Goal: Task Accomplishment & Management: Use online tool/utility

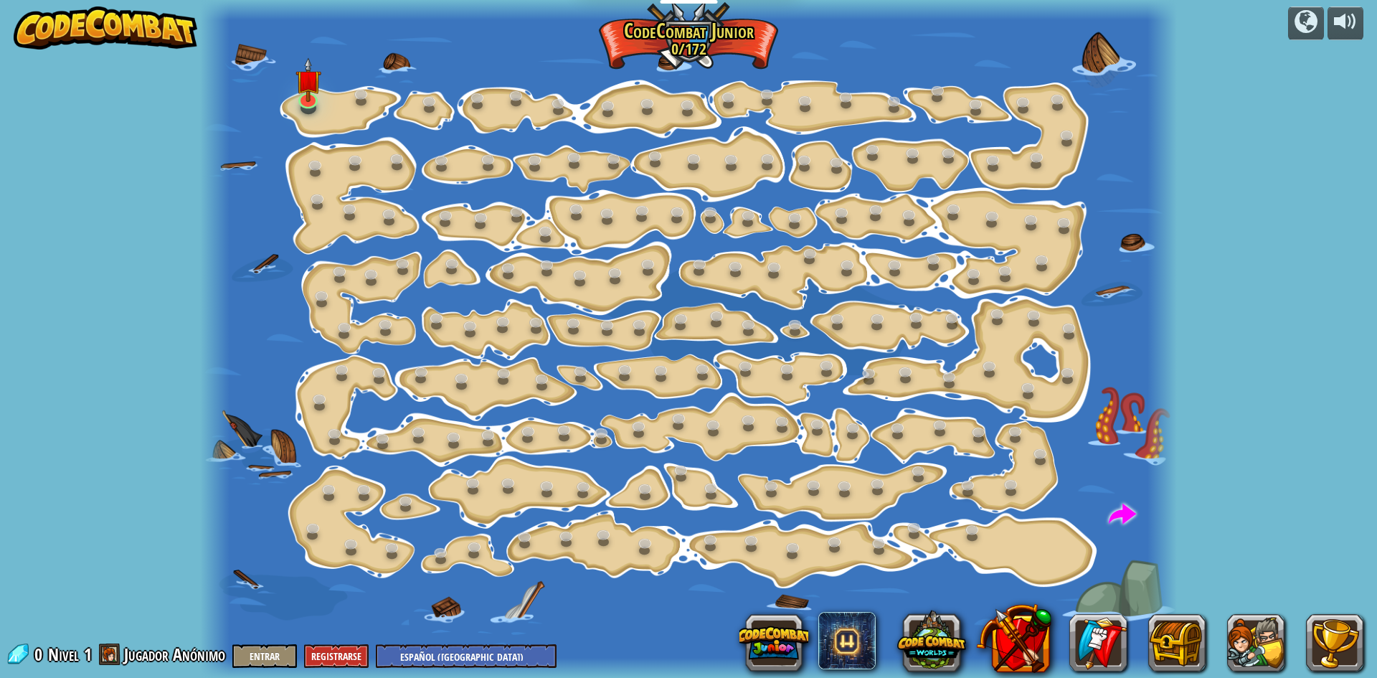
select select "es-419"
click at [298, 100] on link at bounding box center [307, 95] width 29 height 29
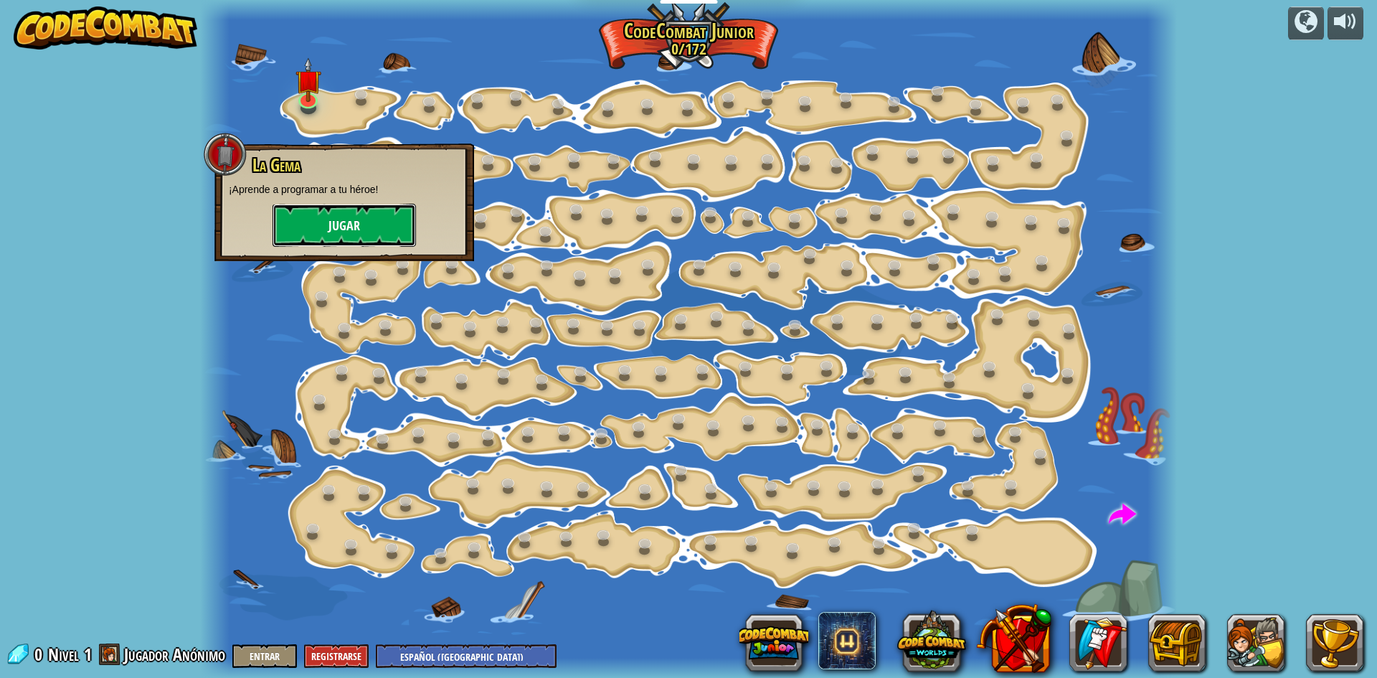
click at [316, 222] on button "Jugar" at bounding box center [344, 225] width 143 height 43
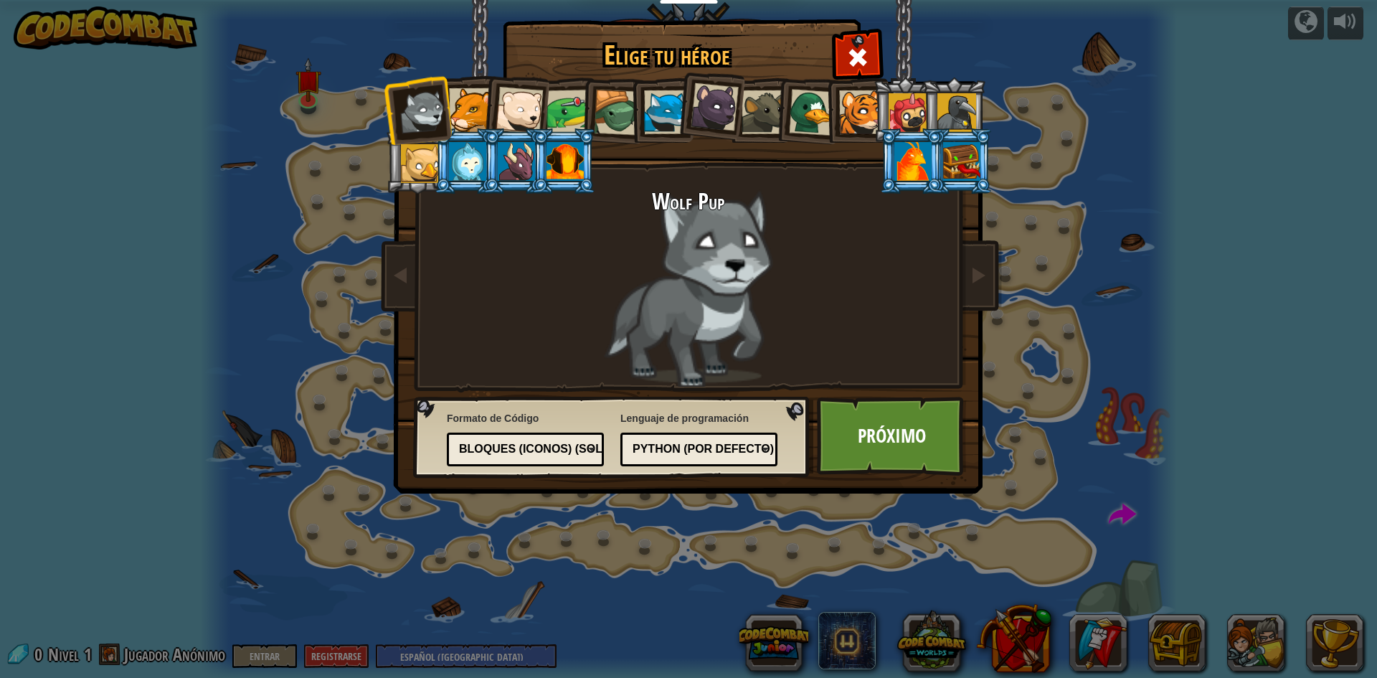
click at [610, 110] on div at bounding box center [617, 113] width 46 height 46
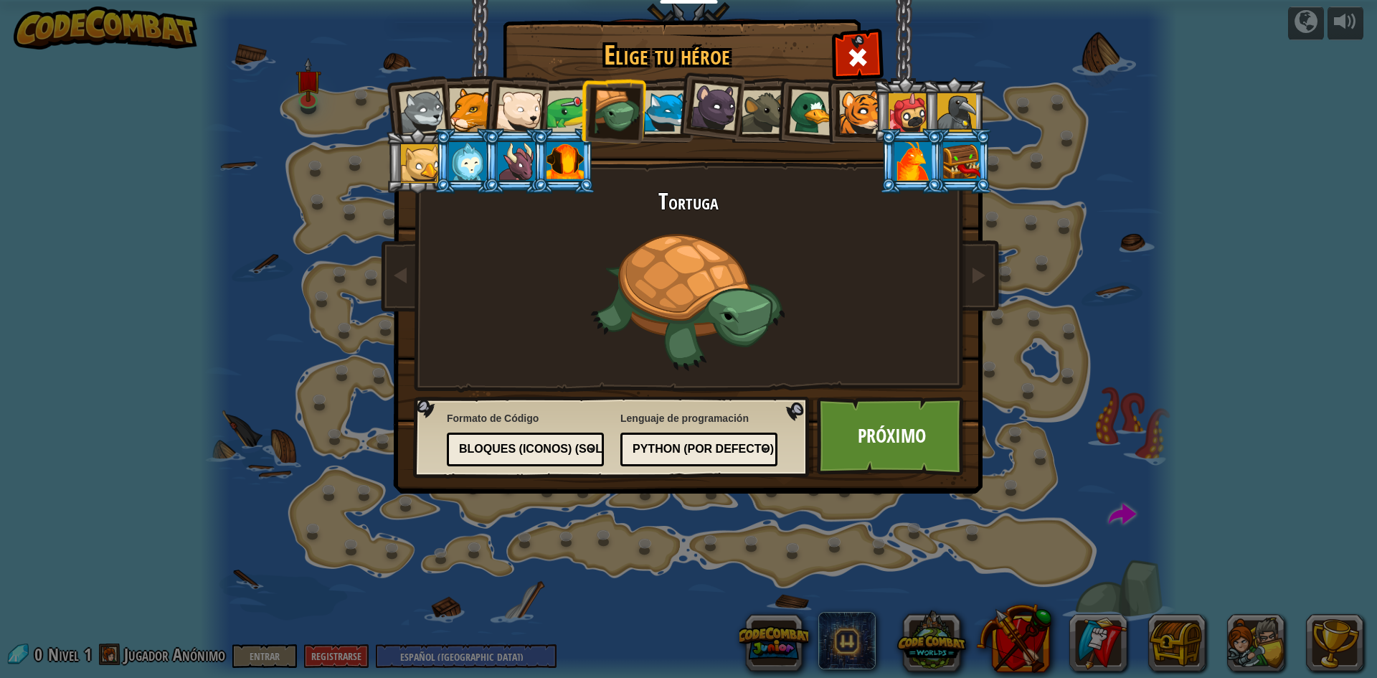
click at [869, 114] on div at bounding box center [861, 112] width 44 height 44
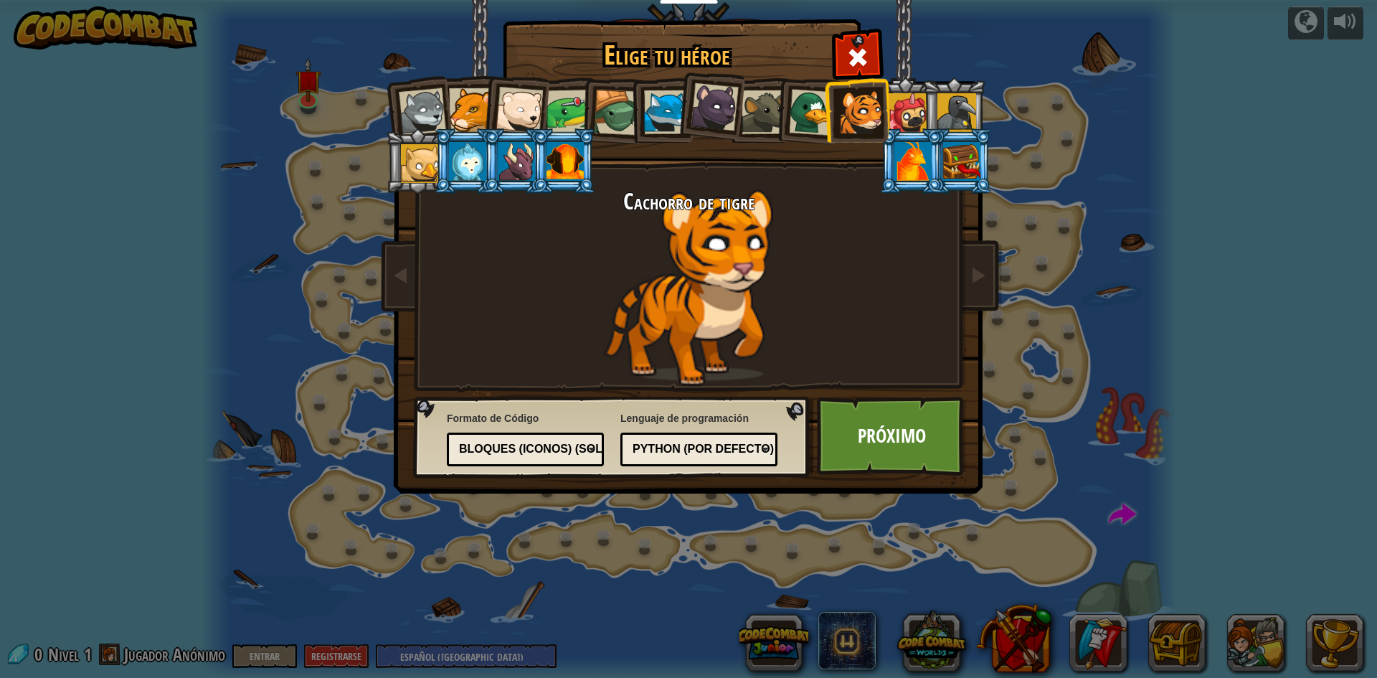
click at [917, 100] on div at bounding box center [908, 112] width 39 height 39
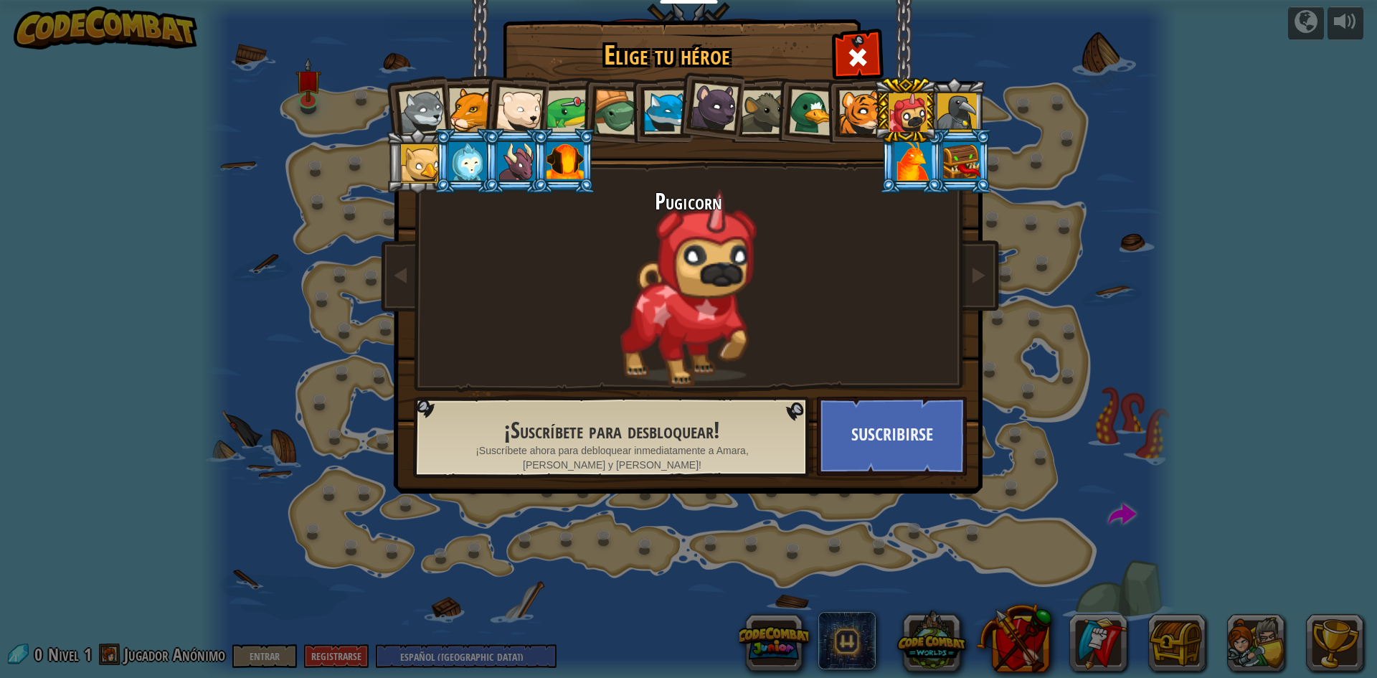
click at [953, 107] on div at bounding box center [957, 112] width 39 height 39
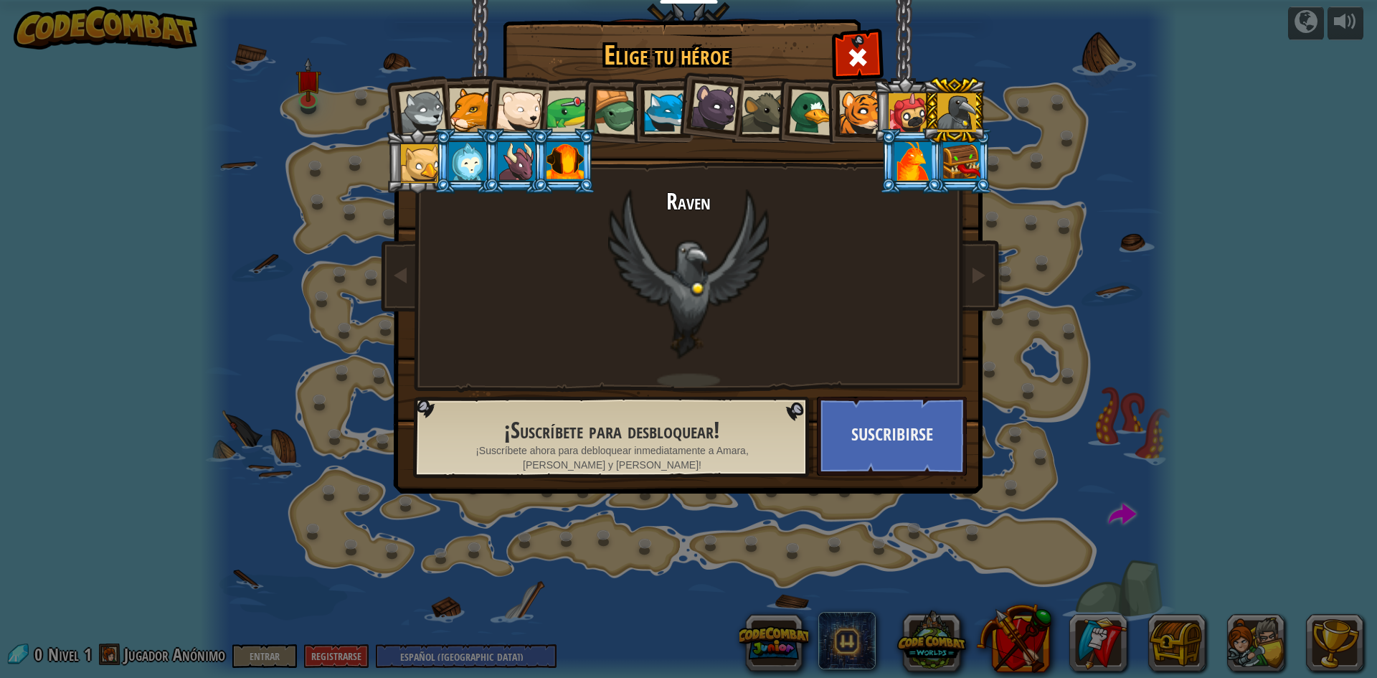
click at [710, 111] on div at bounding box center [715, 107] width 48 height 48
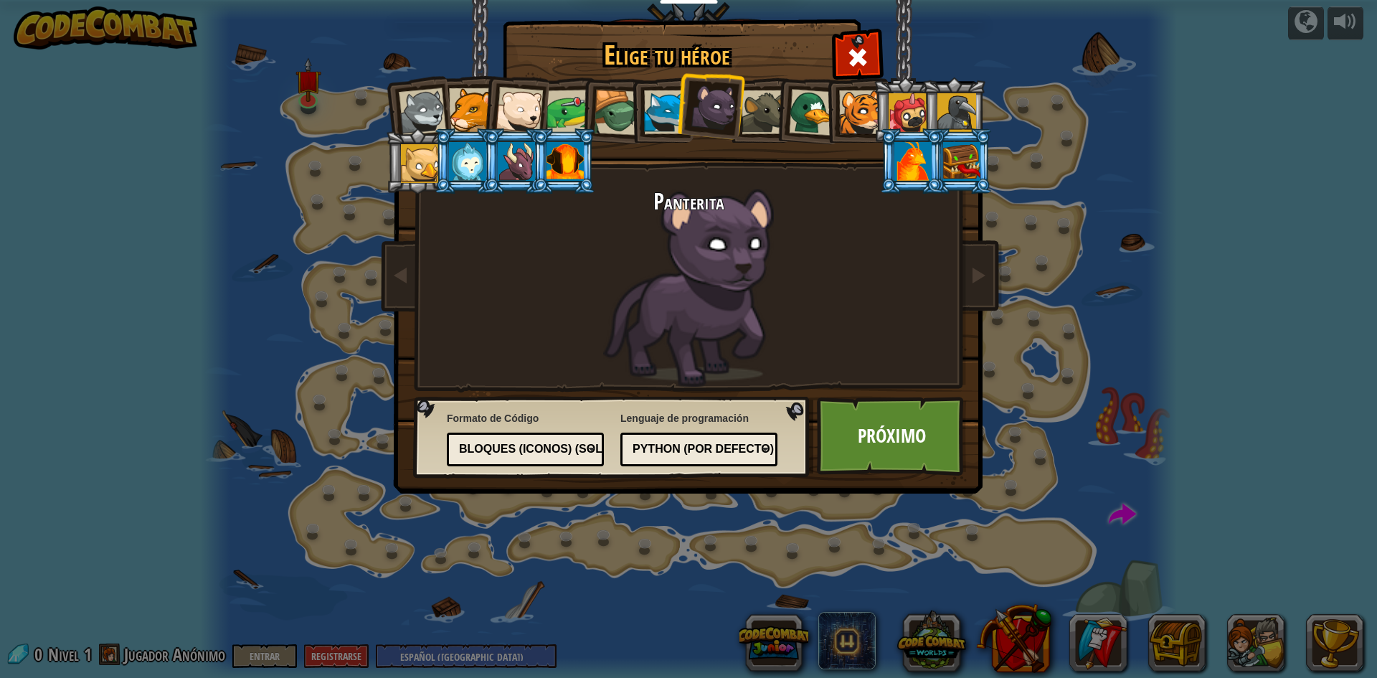
click at [571, 156] on div at bounding box center [565, 161] width 37 height 39
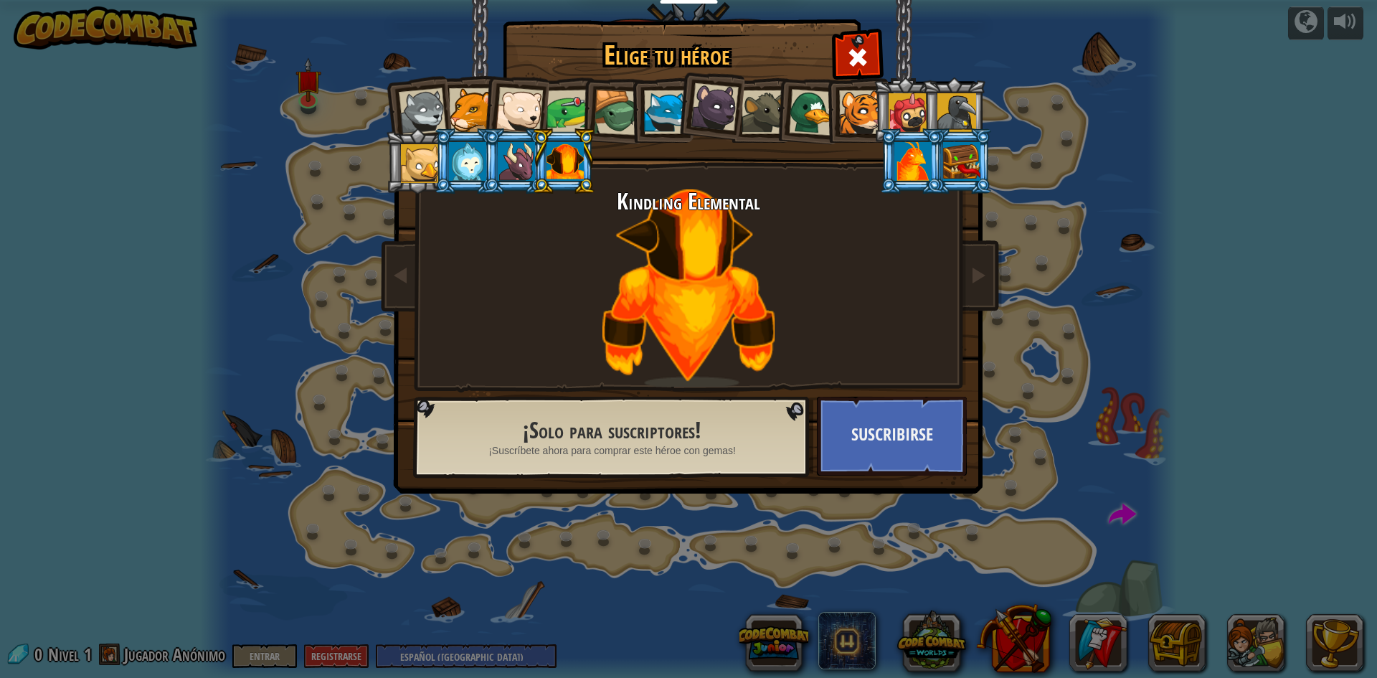
click at [521, 164] on div at bounding box center [516, 161] width 37 height 39
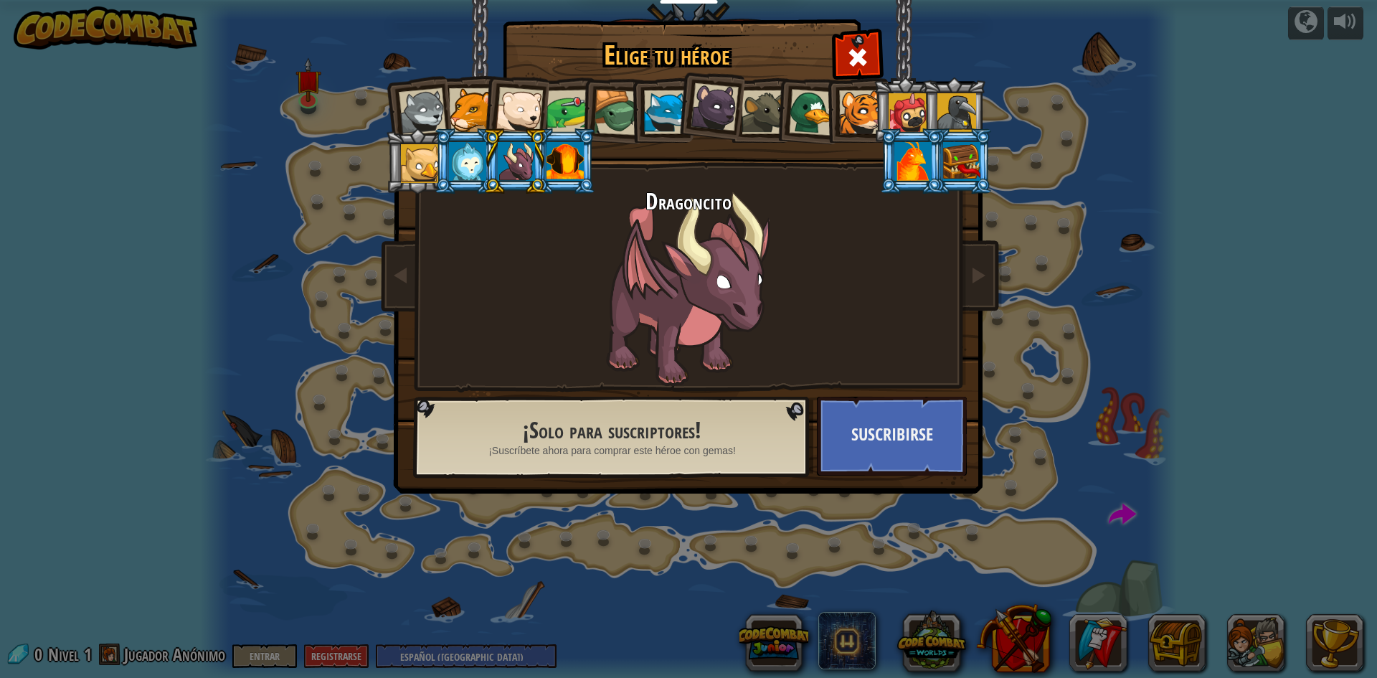
click at [463, 164] on div at bounding box center [467, 161] width 37 height 39
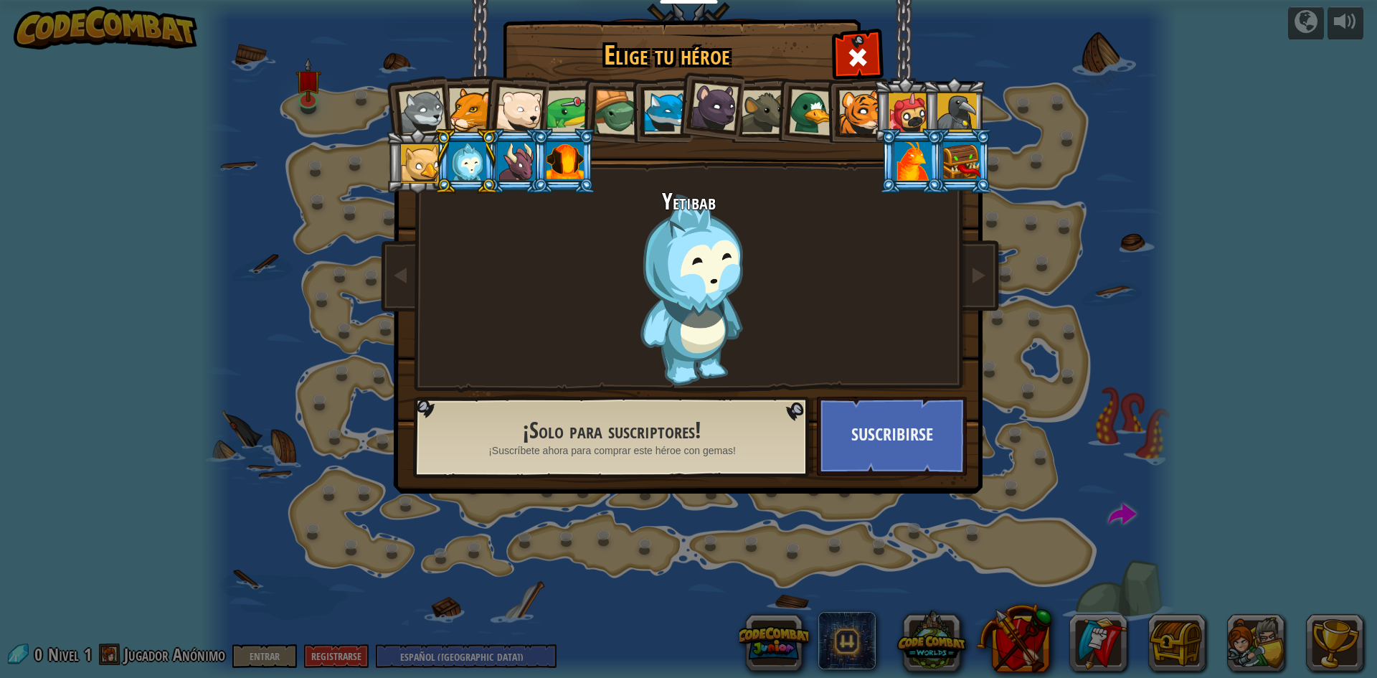
click at [419, 164] on div at bounding box center [420, 163] width 39 height 39
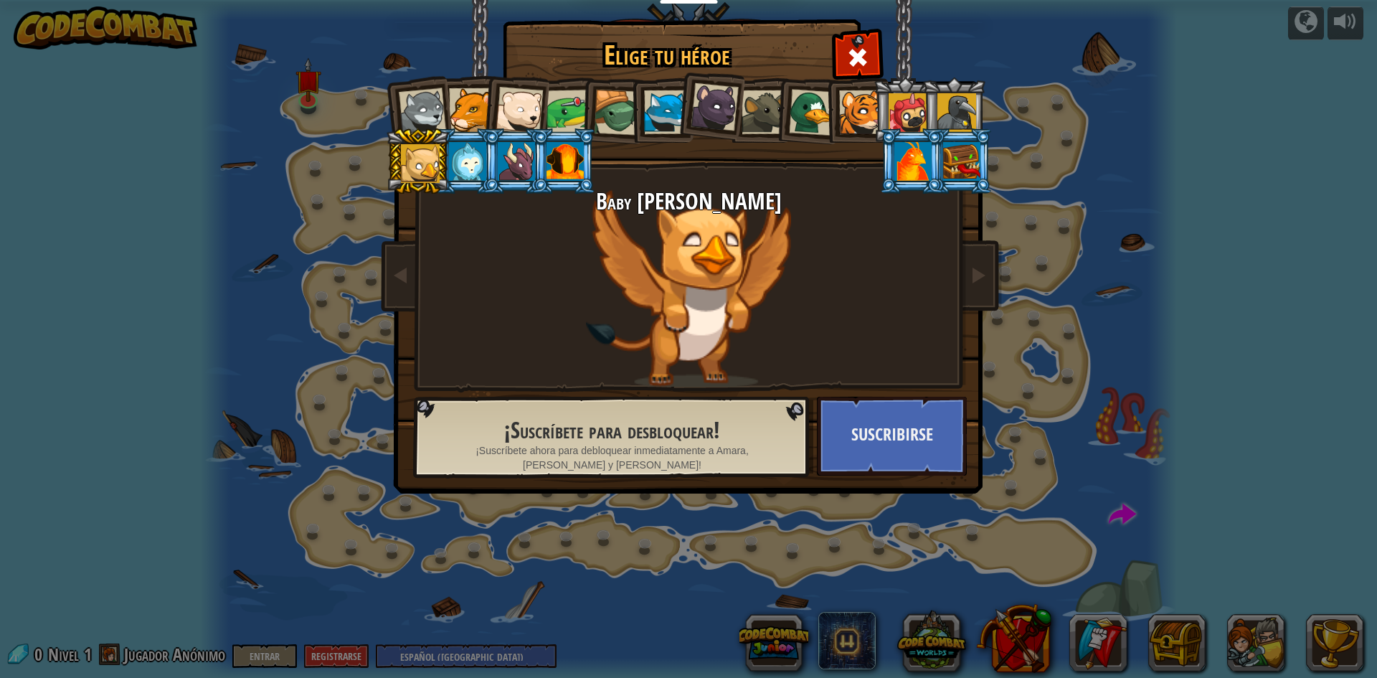
click at [428, 110] on div at bounding box center [422, 111] width 47 height 47
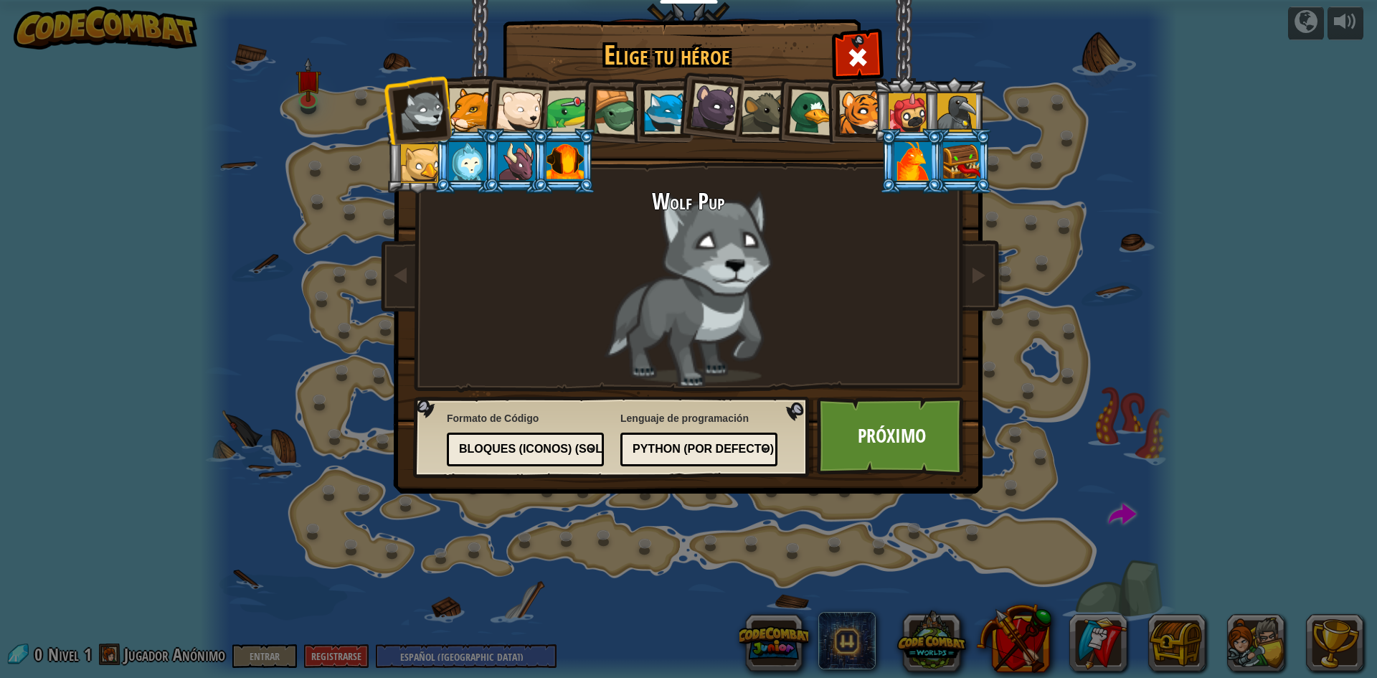
click at [443, 109] on div at bounding box center [422, 111] width 47 height 47
click at [466, 108] on div at bounding box center [471, 110] width 44 height 44
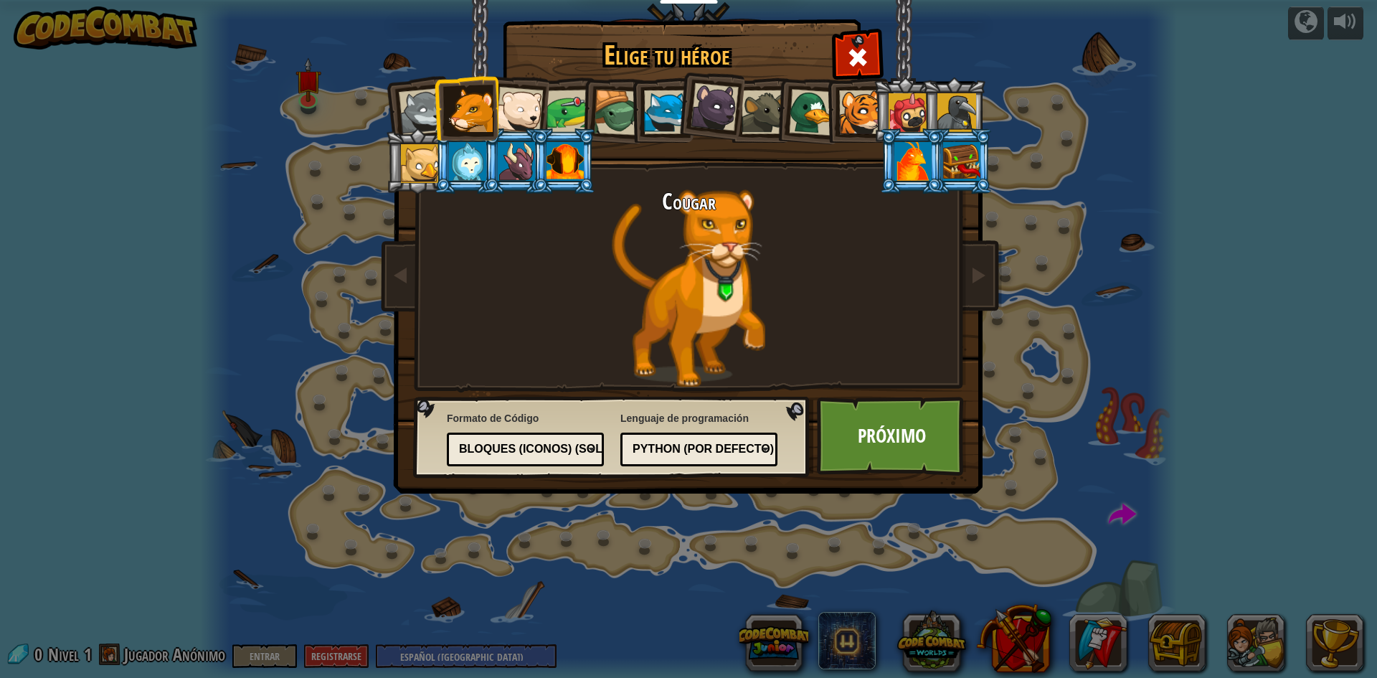
click at [506, 108] on div at bounding box center [519, 110] width 47 height 47
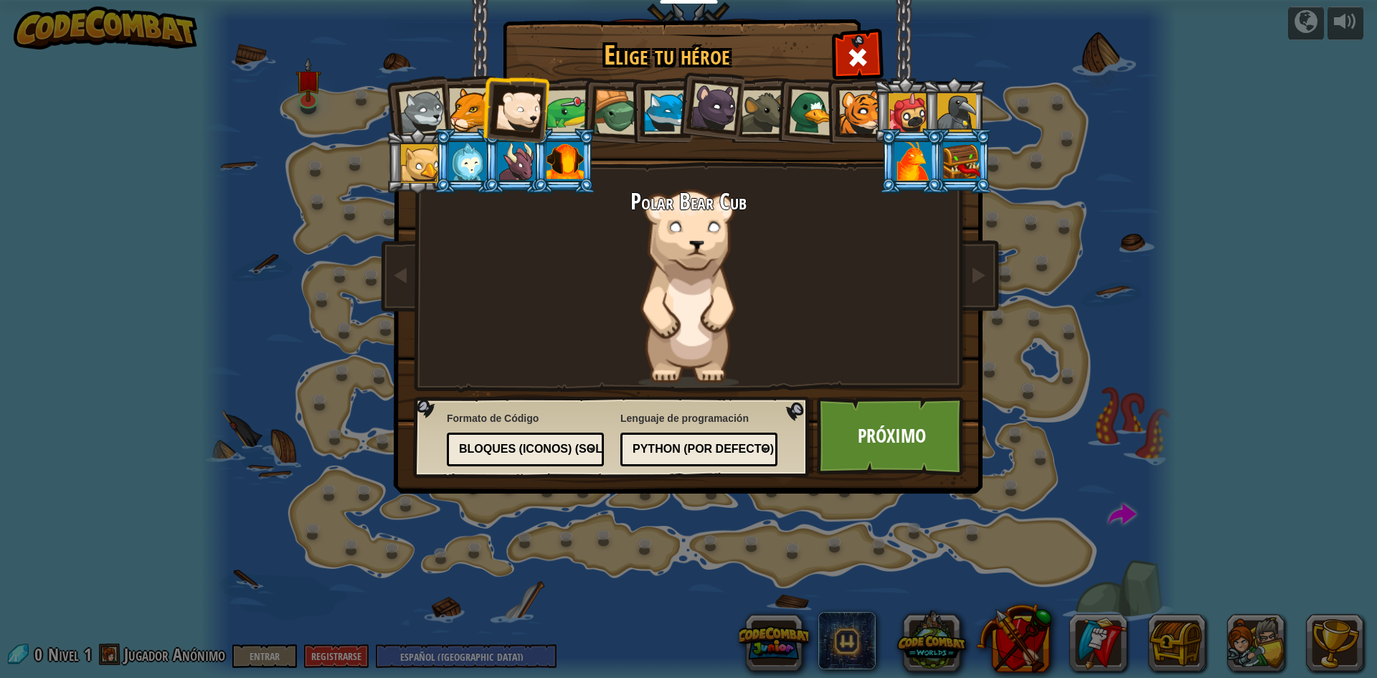
click at [572, 108] on div at bounding box center [569, 112] width 44 height 44
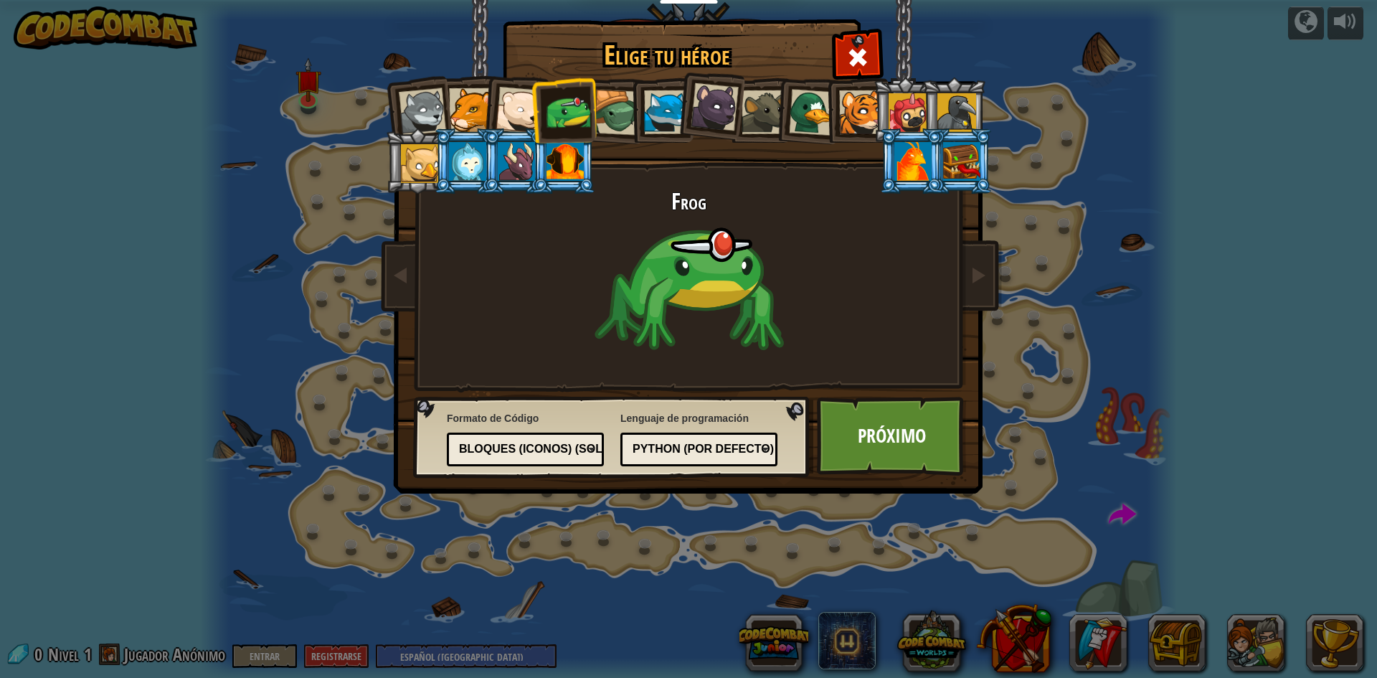
click at [598, 111] on div at bounding box center [617, 113] width 46 height 46
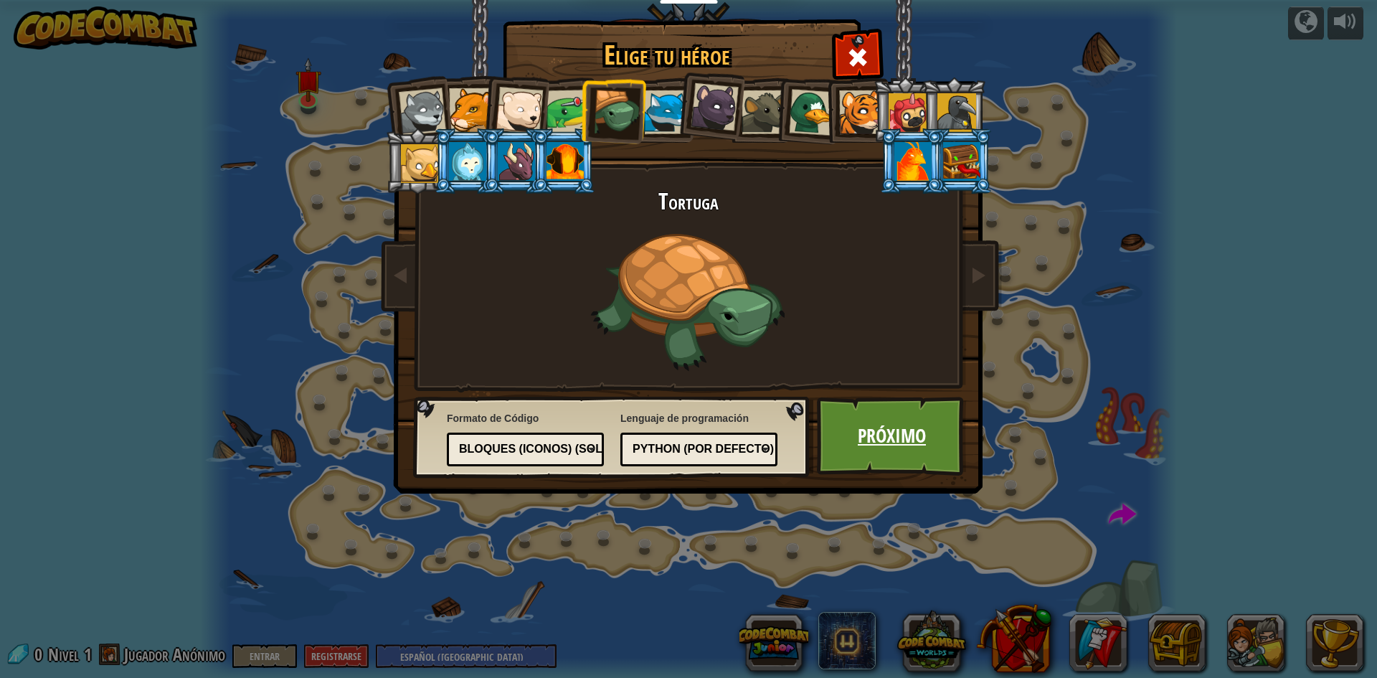
click at [857, 448] on link "Próximo" at bounding box center [892, 436] width 150 height 79
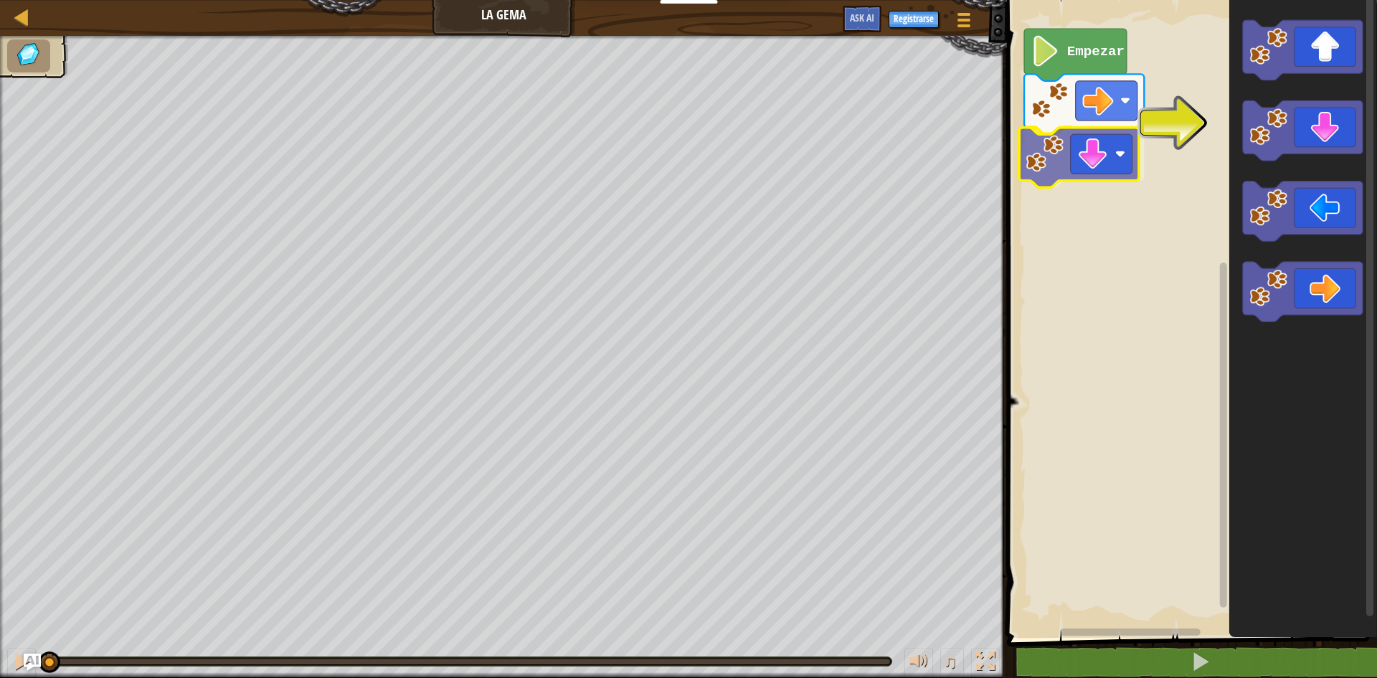
click at [1042, 176] on div "Empezar" at bounding box center [1190, 315] width 374 height 645
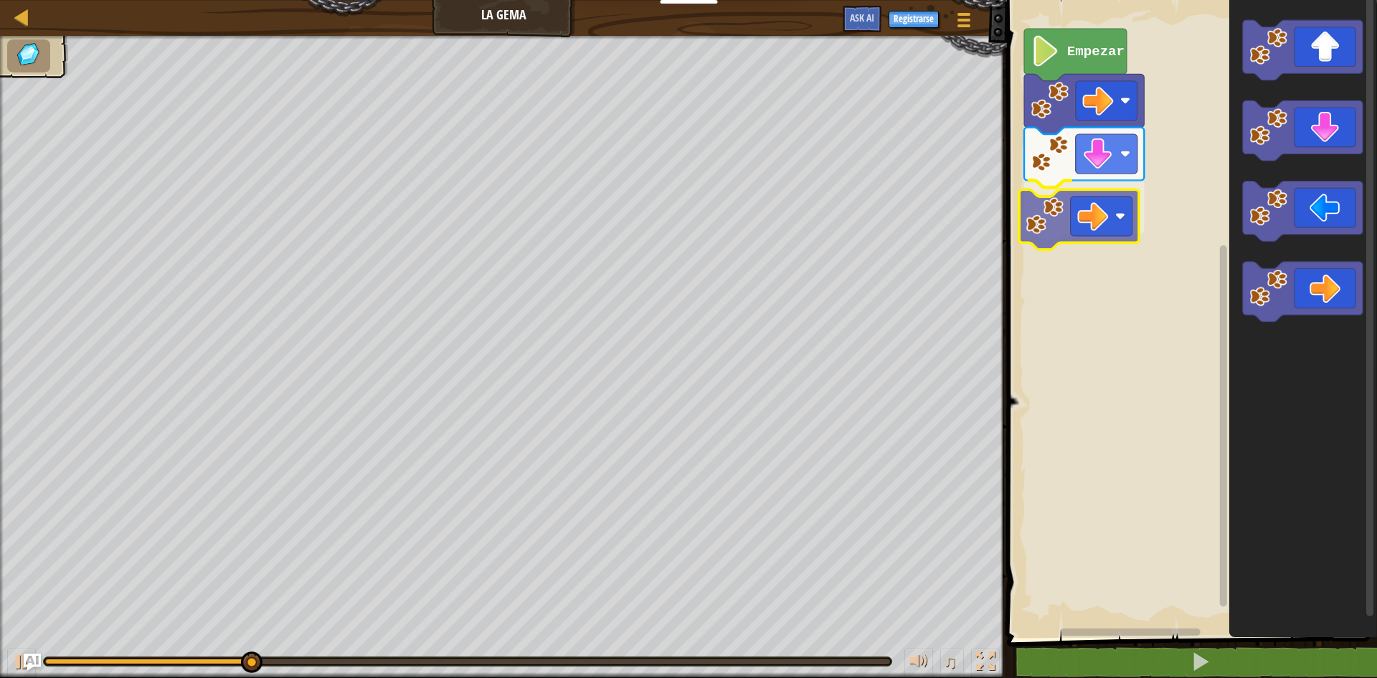
click at [1056, 220] on div "Empezar" at bounding box center [1190, 315] width 374 height 645
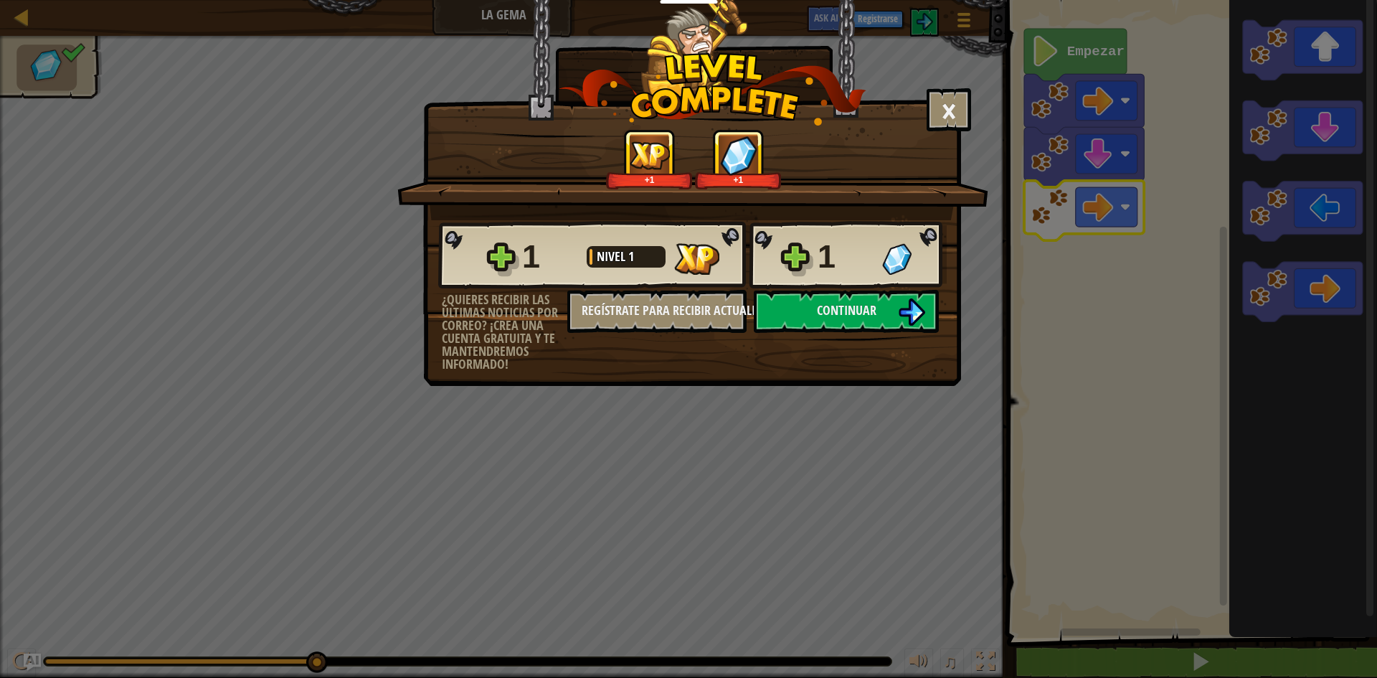
select select "es-419"
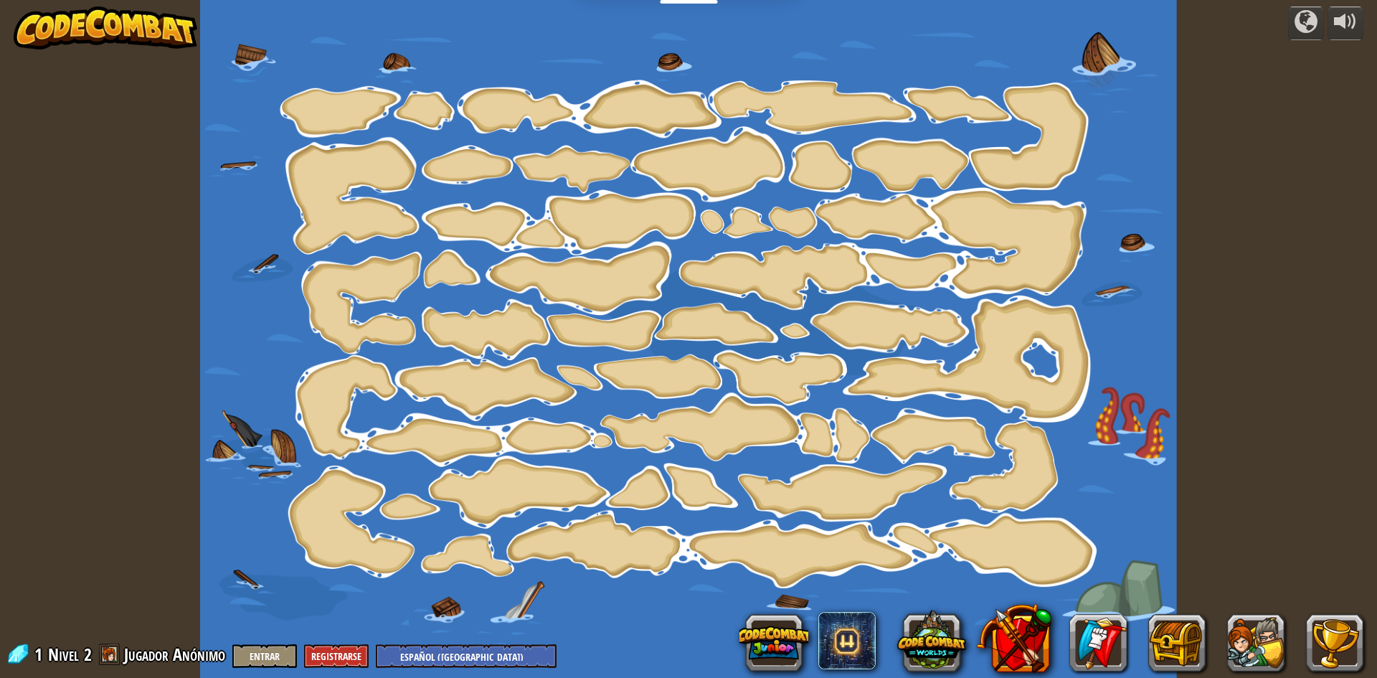
select select "es-419"
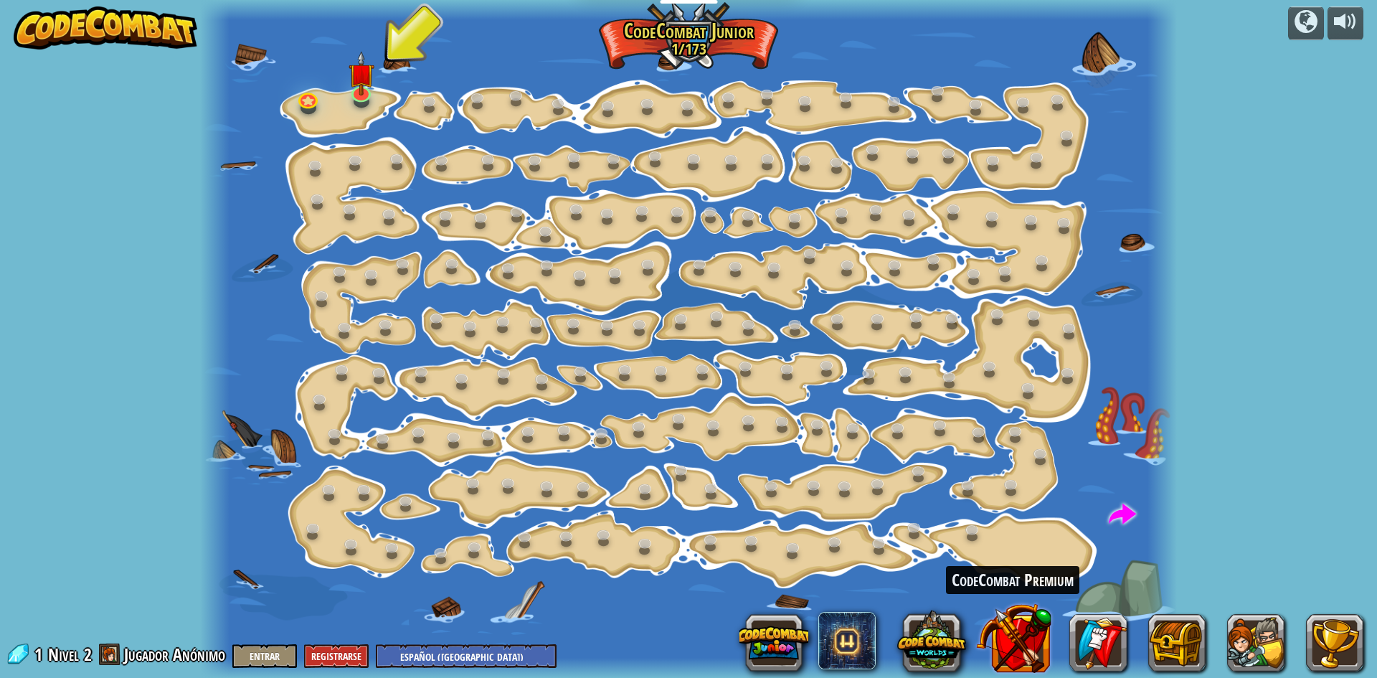
click at [1036, 656] on button at bounding box center [1013, 637] width 75 height 75
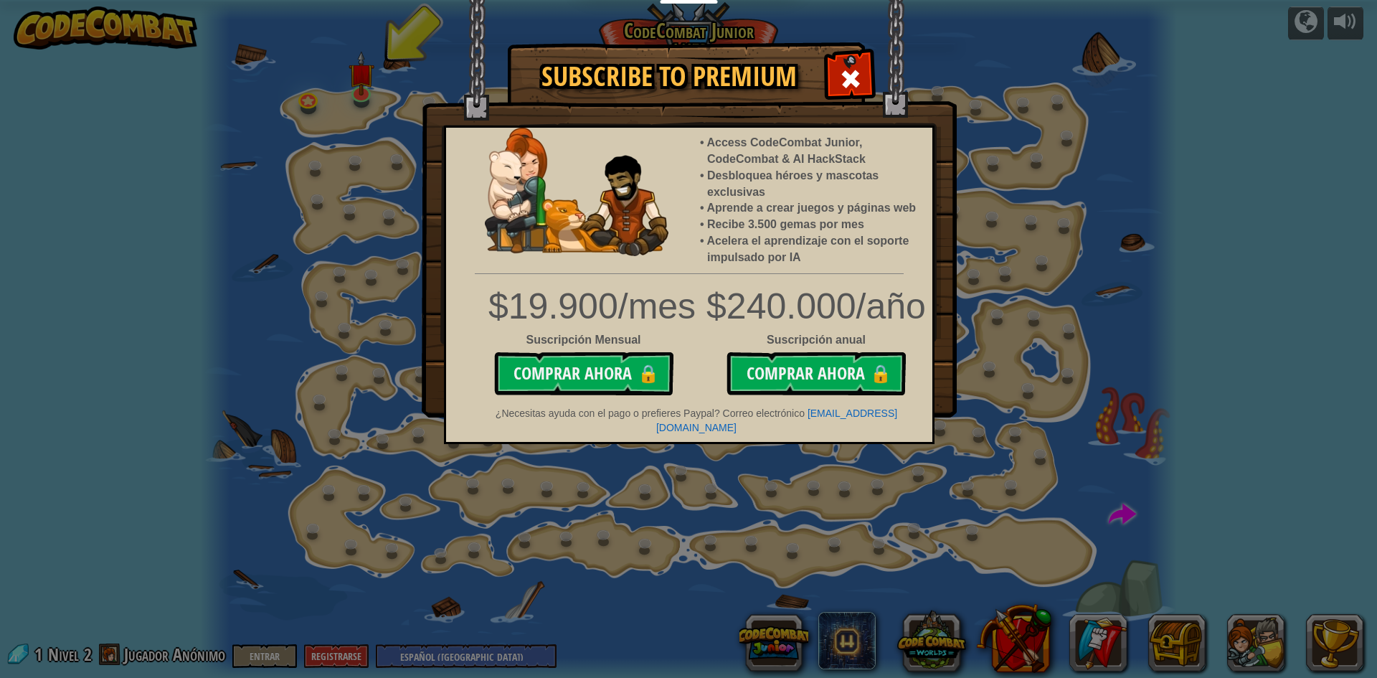
click at [1159, 501] on div "Subscribe to Premium Access CodeCombat Junior, CodeCombat & AI HackStack Desblo…" at bounding box center [688, 339] width 1377 height 678
click at [862, 81] on span at bounding box center [850, 78] width 23 height 23
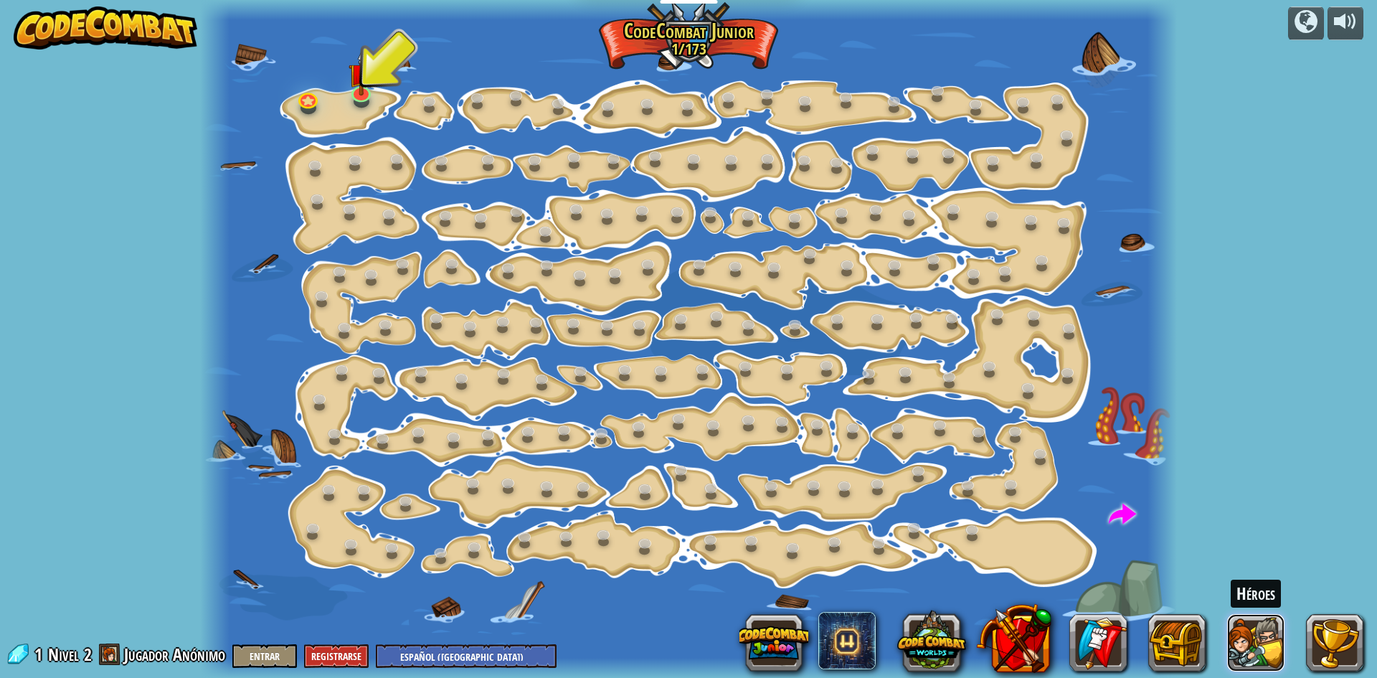
click at [1257, 635] on button at bounding box center [1255, 642] width 57 height 57
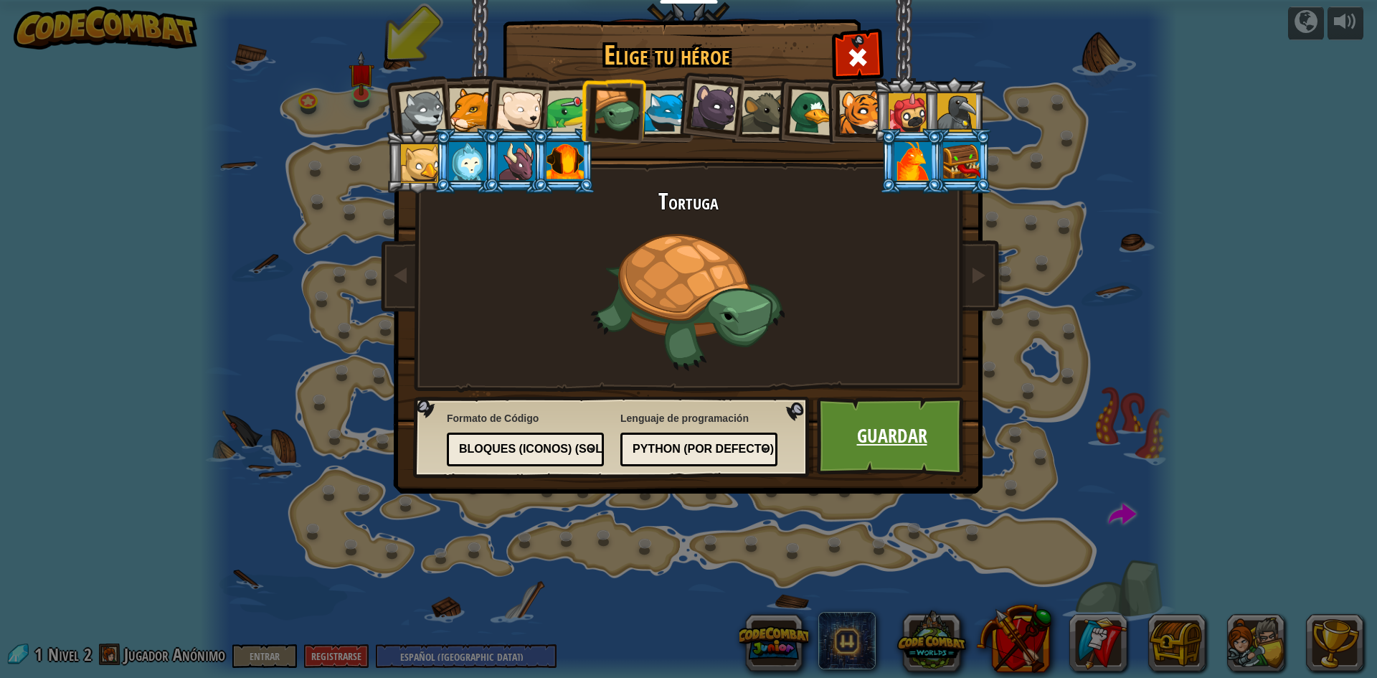
click at [858, 441] on link "Guardar" at bounding box center [892, 436] width 150 height 79
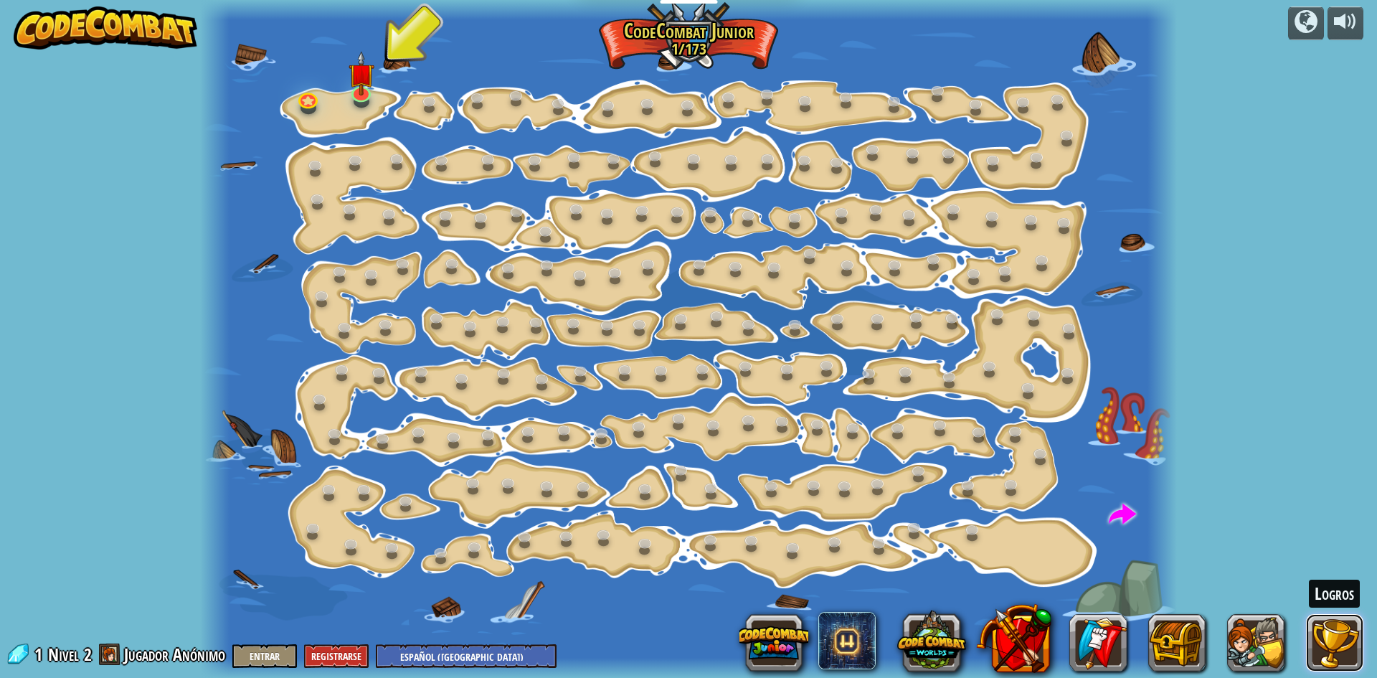
click at [1328, 638] on button at bounding box center [1334, 642] width 57 height 57
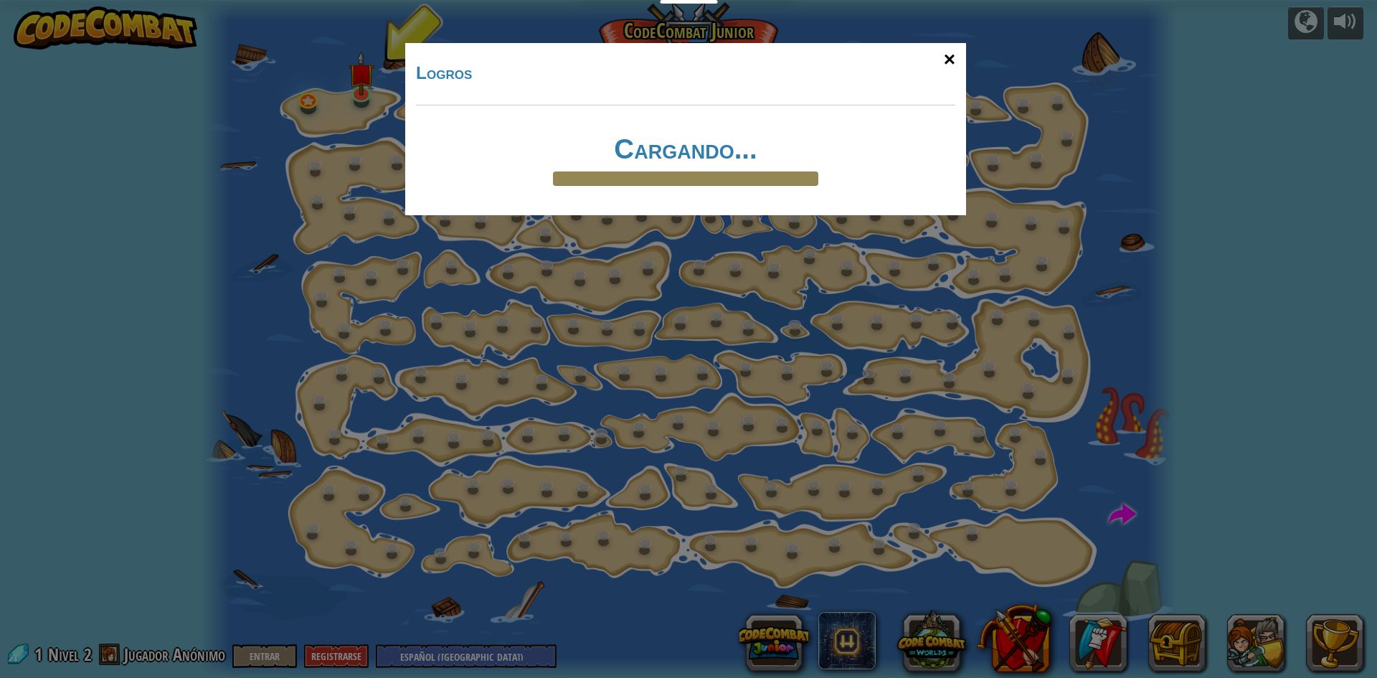
click at [952, 58] on div "×" at bounding box center [949, 60] width 33 height 42
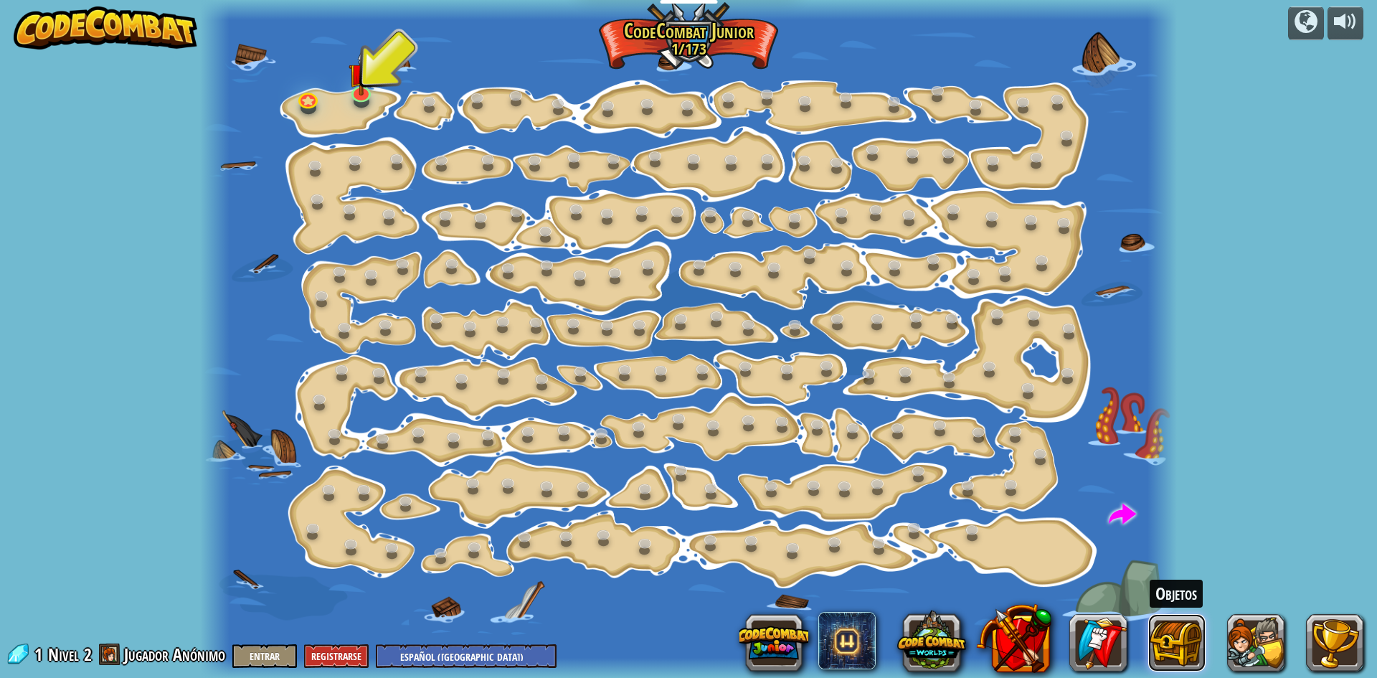
click at [1159, 645] on button at bounding box center [1176, 642] width 57 height 57
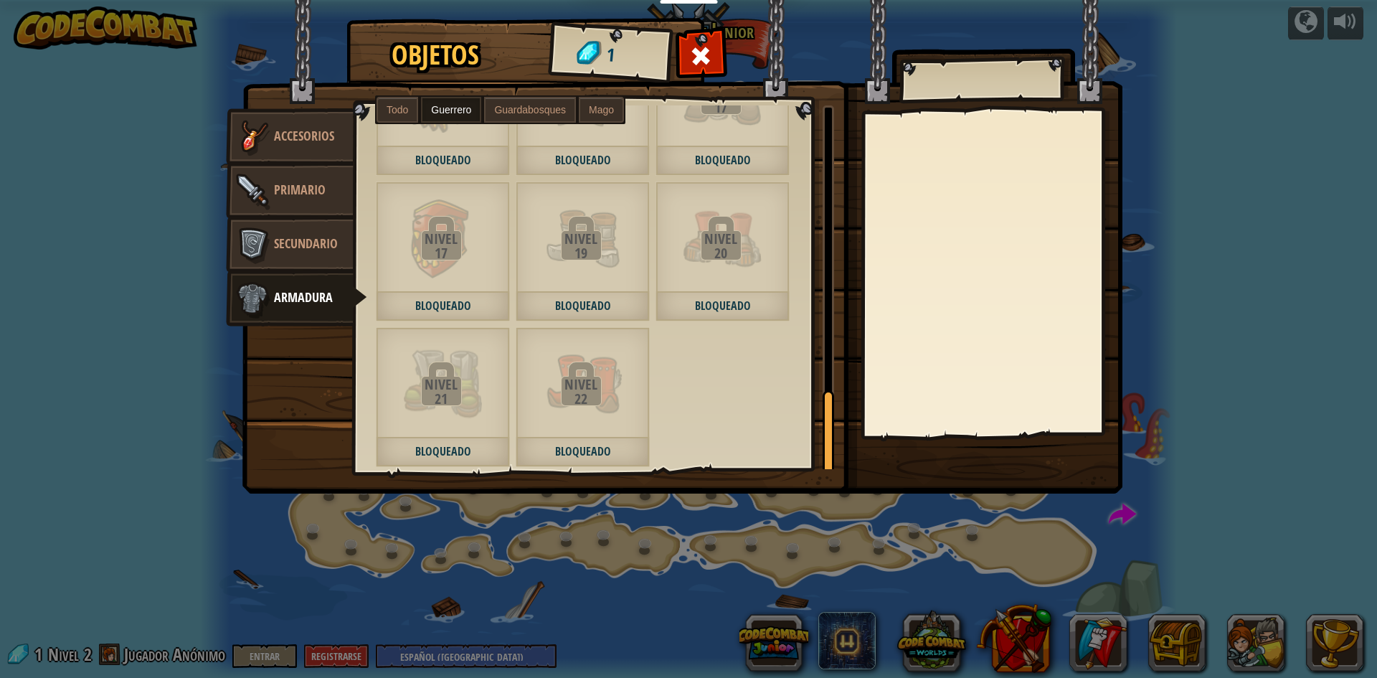
scroll to position [1275, 0]
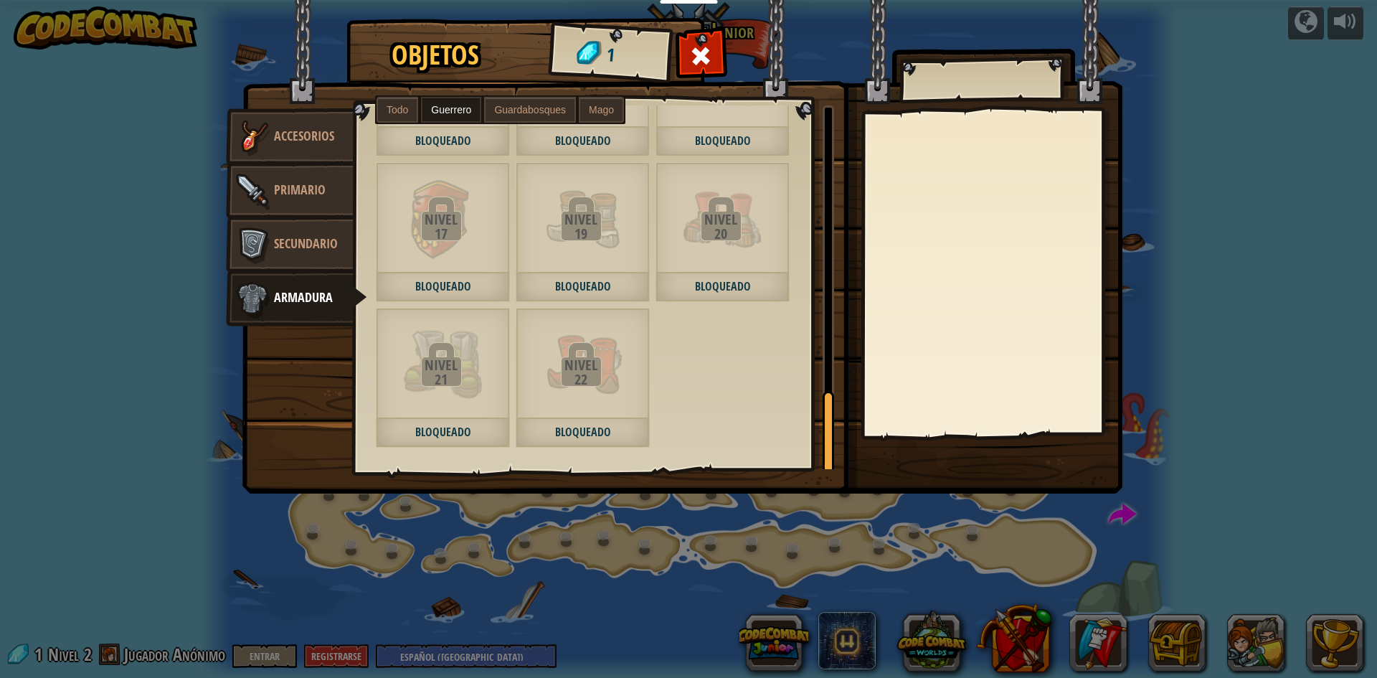
click at [693, 57] on span at bounding box center [701, 55] width 23 height 23
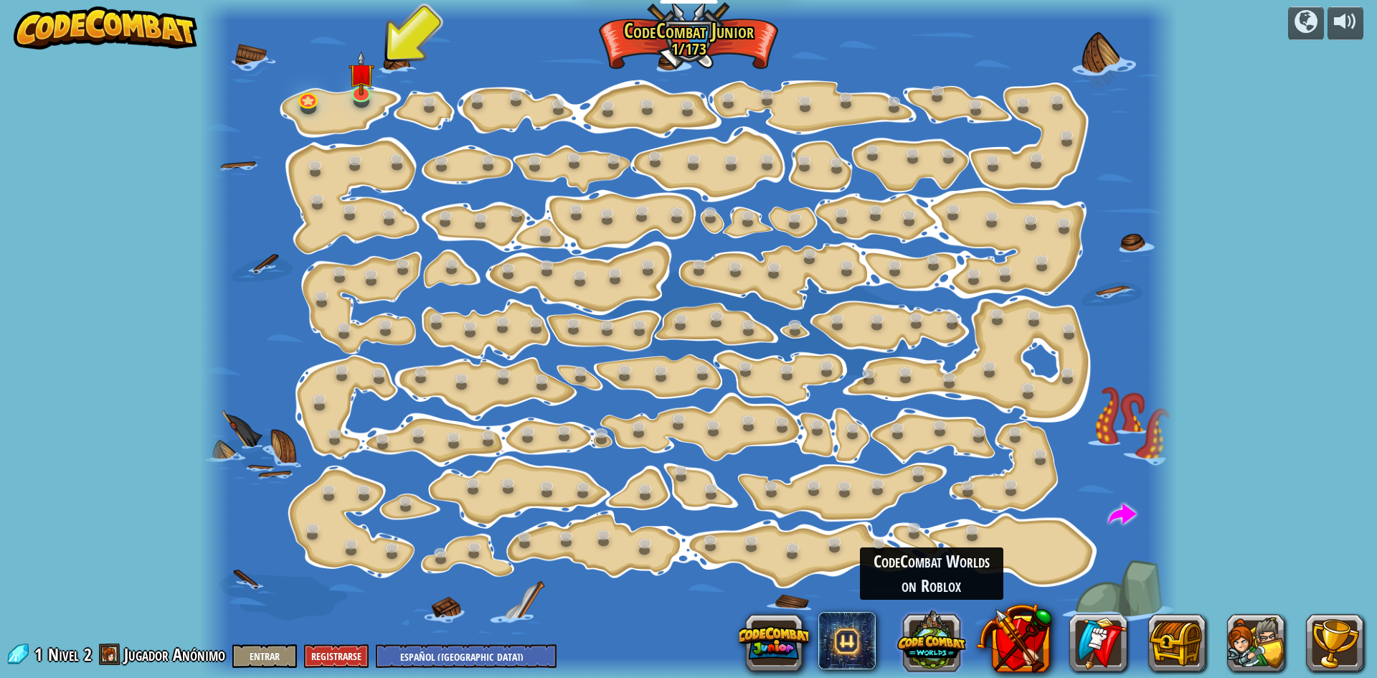
click at [917, 632] on button at bounding box center [931, 639] width 69 height 69
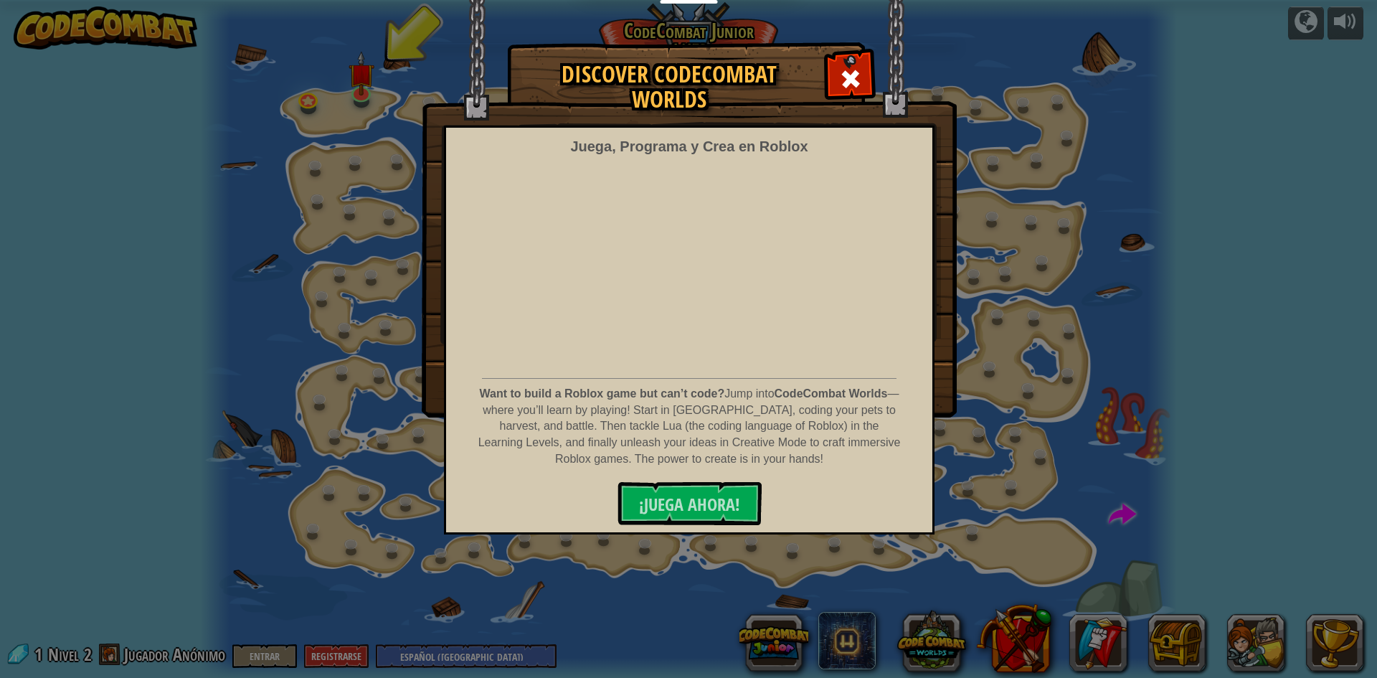
drag, startPoint x: 860, startPoint y: 80, endPoint x: 822, endPoint y: 86, distance: 38.6
click at [859, 79] on span at bounding box center [850, 78] width 23 height 23
